Goal: Transaction & Acquisition: Purchase product/service

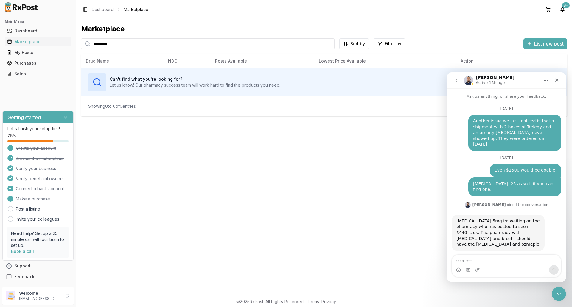
scroll to position [4571, 0]
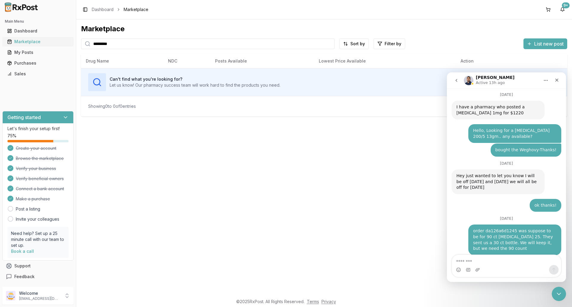
click at [30, 41] on div "Marketplace" at bounding box center [38, 42] width 62 height 6
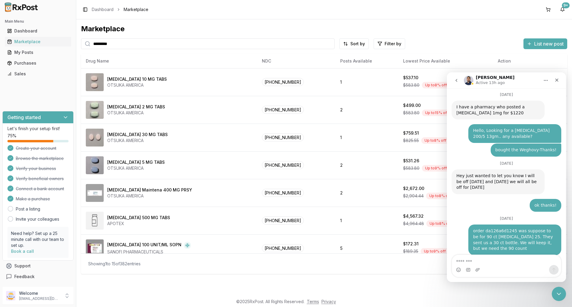
drag, startPoint x: 124, startPoint y: 44, endPoint x: 93, endPoint y: 46, distance: 31.3
click at [93, 46] on input "*********" at bounding box center [208, 43] width 254 height 11
paste input "search"
type input "*********"
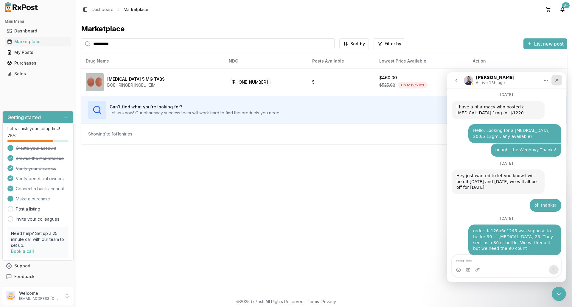
click at [557, 81] on icon "Close" at bounding box center [556, 80] width 3 height 3
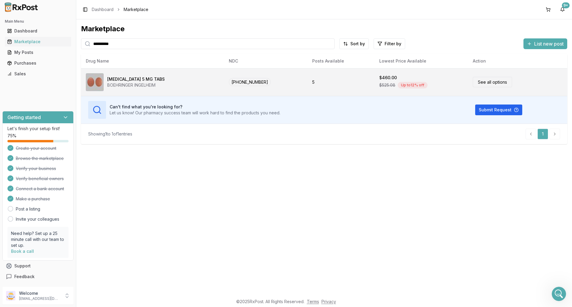
click at [498, 84] on link "See all options" at bounding box center [492, 82] width 39 height 10
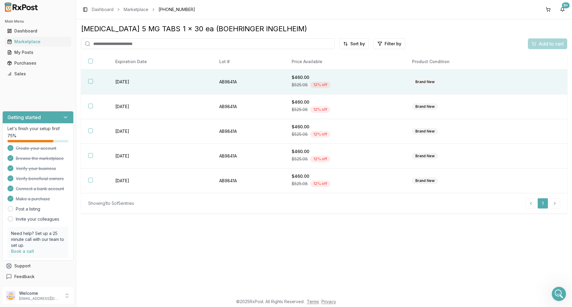
click at [91, 82] on button "button" at bounding box center [90, 81] width 5 height 5
click at [540, 44] on span "Add to cart" at bounding box center [551, 43] width 25 height 7
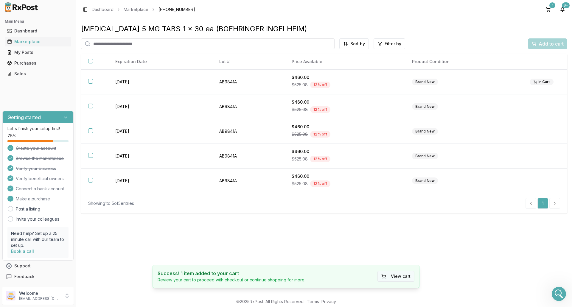
click at [410, 278] on button "View cart" at bounding box center [395, 276] width 37 height 11
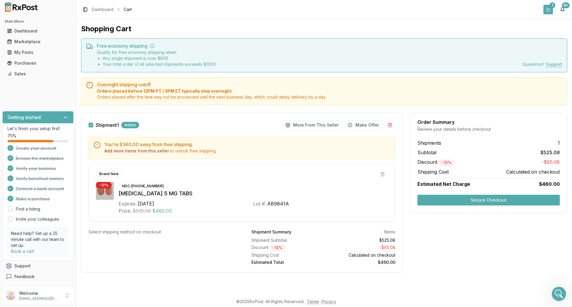
click at [550, 8] on button "1" at bounding box center [548, 10] width 10 height 10
click at [559, 293] on icon "Open Intercom Messenger" at bounding box center [558, 293] width 10 height 10
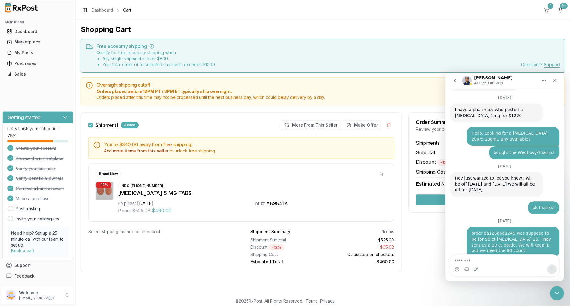
scroll to position [4571, 0]
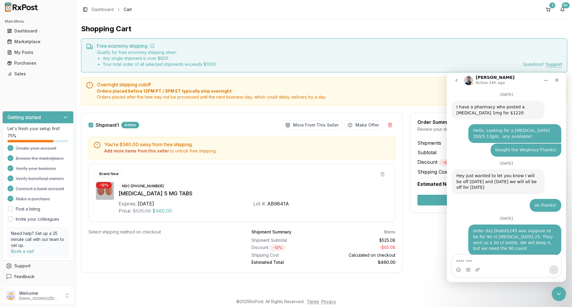
click at [418, 290] on div "Shopping Cart Free economy shipping Qualify for free economy shipping when Any …" at bounding box center [324, 157] width 496 height 276
click at [27, 63] on div "Purchases" at bounding box center [38, 63] width 62 height 6
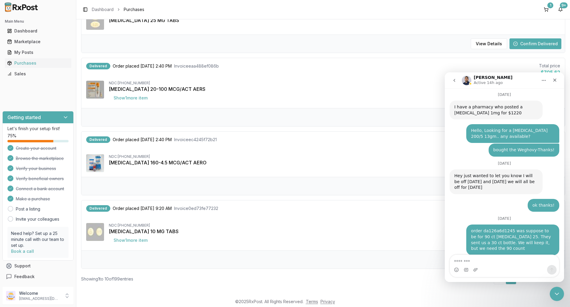
scroll to position [518, 0]
